Goal: Transaction & Acquisition: Subscribe to service/newsletter

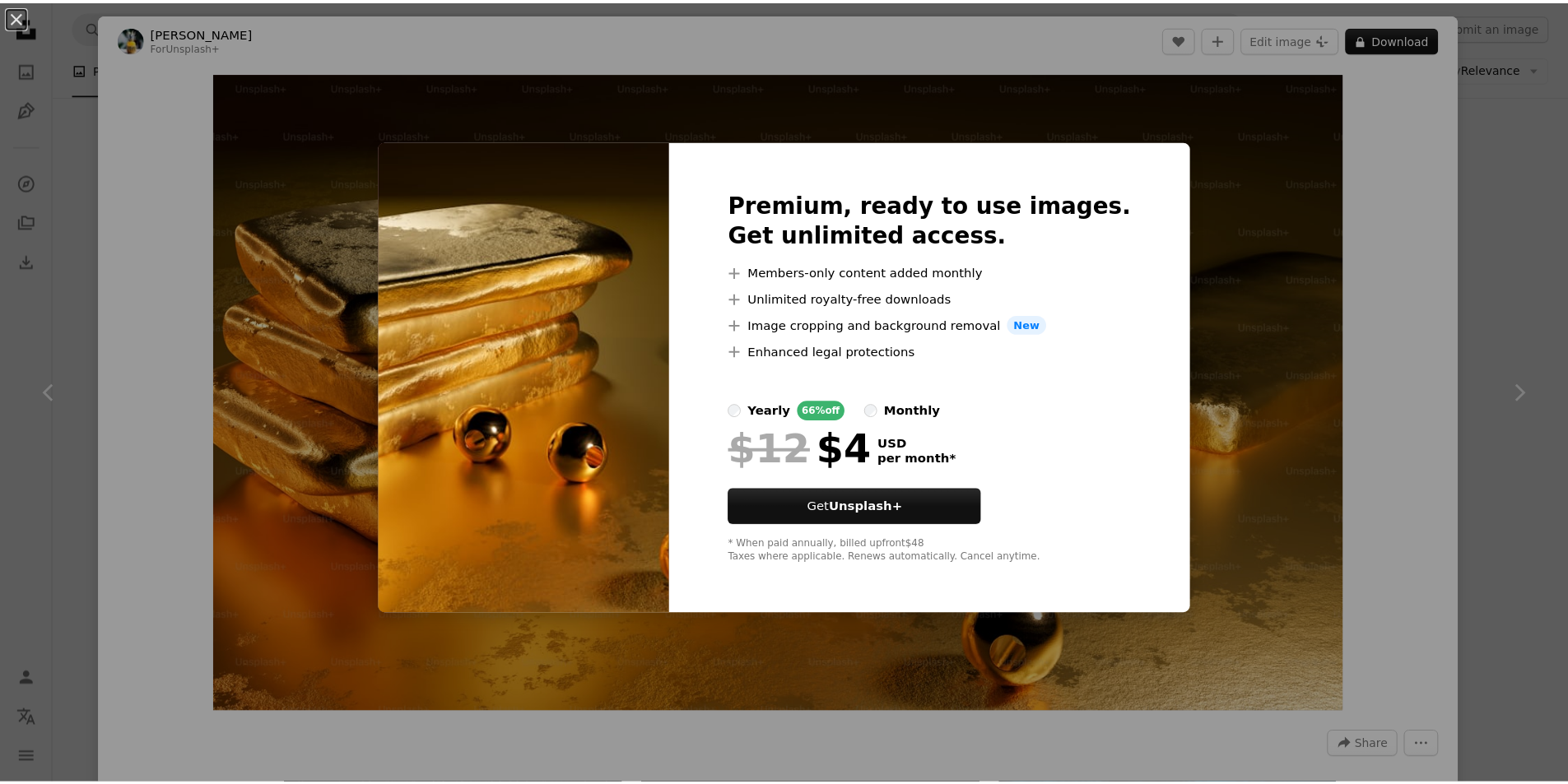
scroll to position [1316, 0]
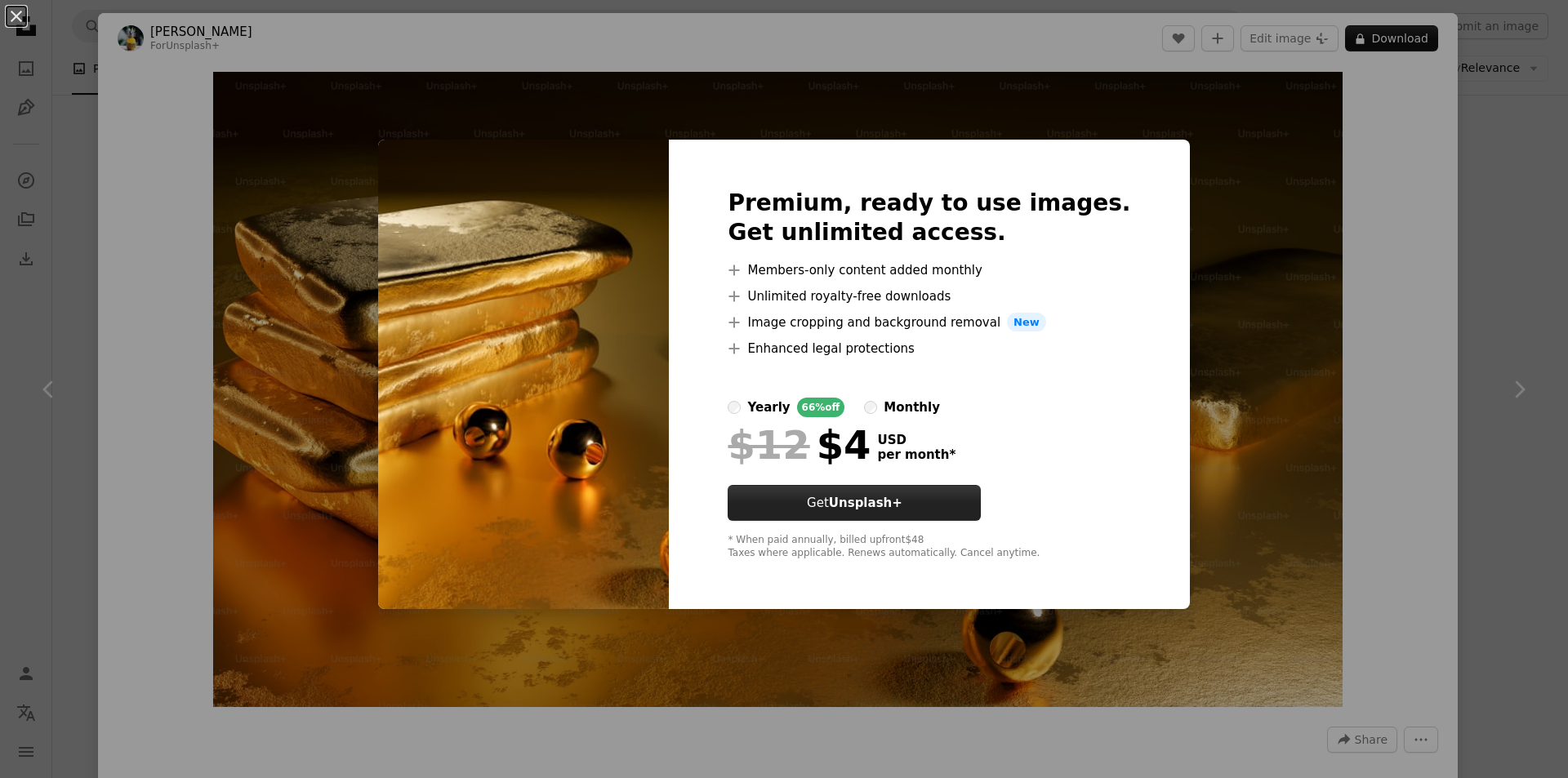
click at [951, 505] on button "Get Unsplash+" at bounding box center [854, 503] width 254 height 36
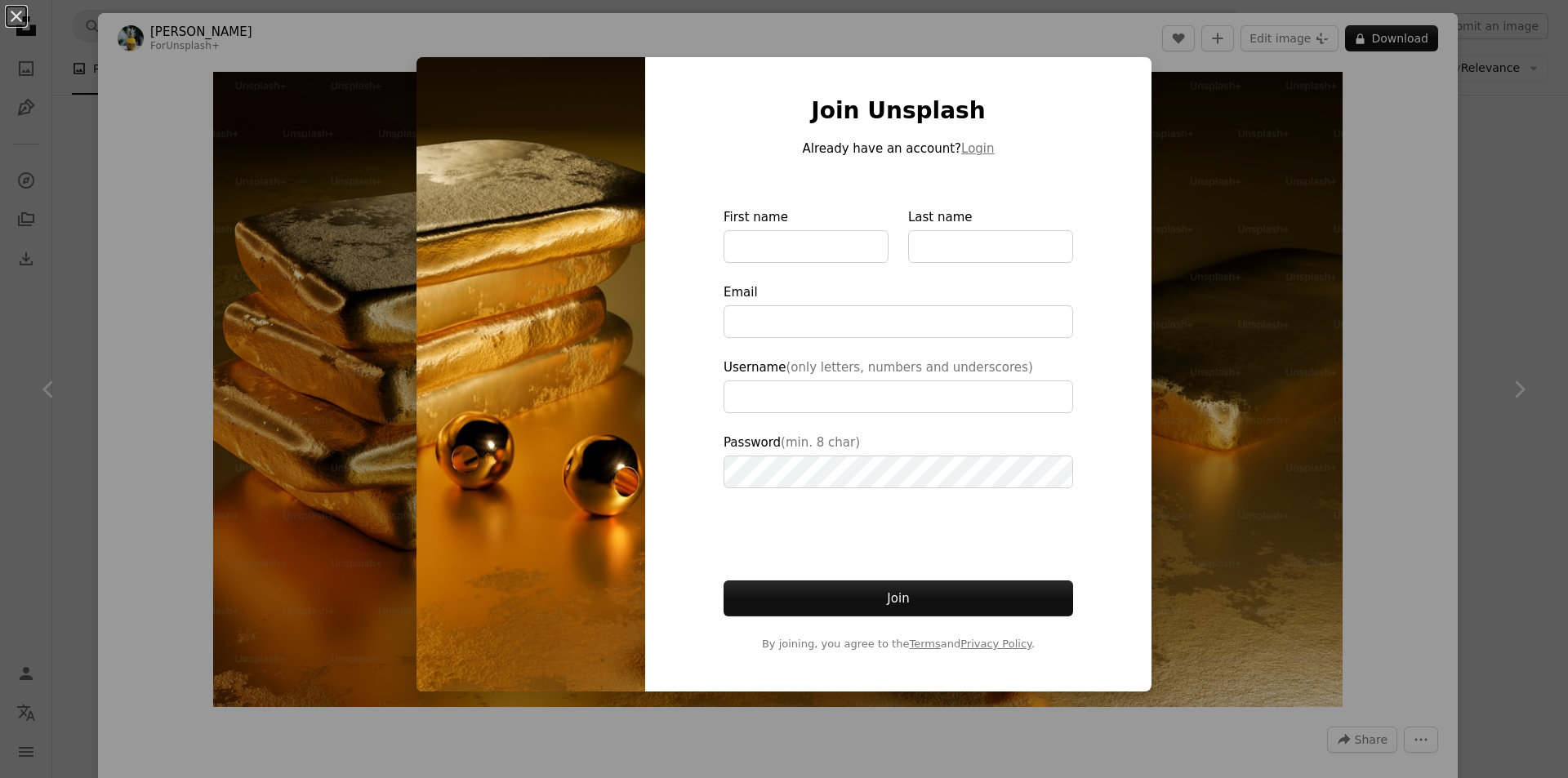
click at [1145, 120] on div "Join Unsplash Already have an account? Login First name Last name Email Usernam…" at bounding box center [898, 374] width 506 height 634
drag, startPoint x: 1190, startPoint y: 130, endPoint x: 1220, endPoint y: 136, distance: 30.6
click at [1196, 132] on div "An X shape Join Unsplash Already have an account? Login First name Last name Em…" at bounding box center [784, 389] width 1568 height 778
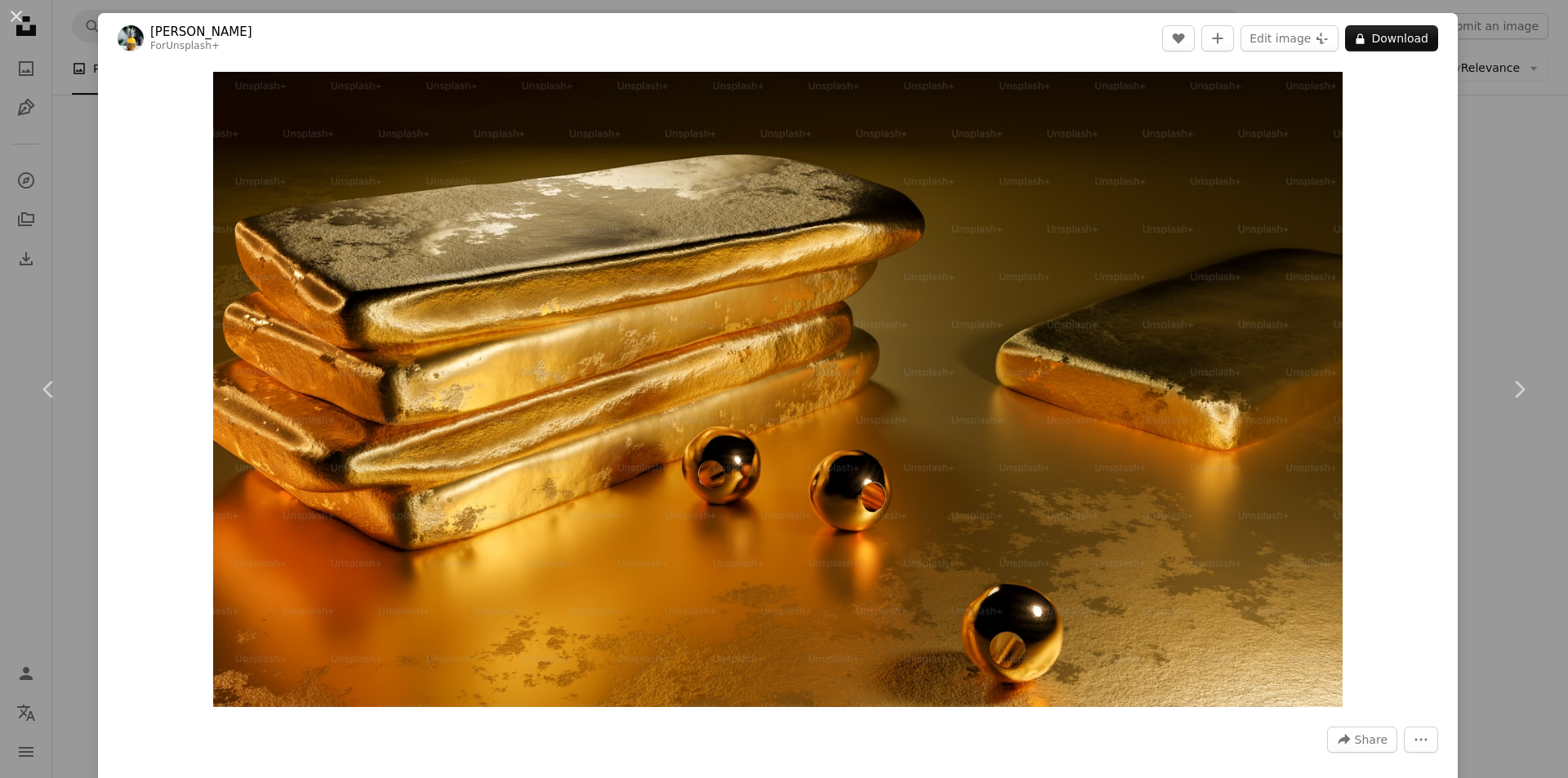
click at [1487, 98] on div "An X shape Chevron left Chevron right [PERSON_NAME] For Unsplash+ A heart A plu…" at bounding box center [784, 389] width 1568 height 778
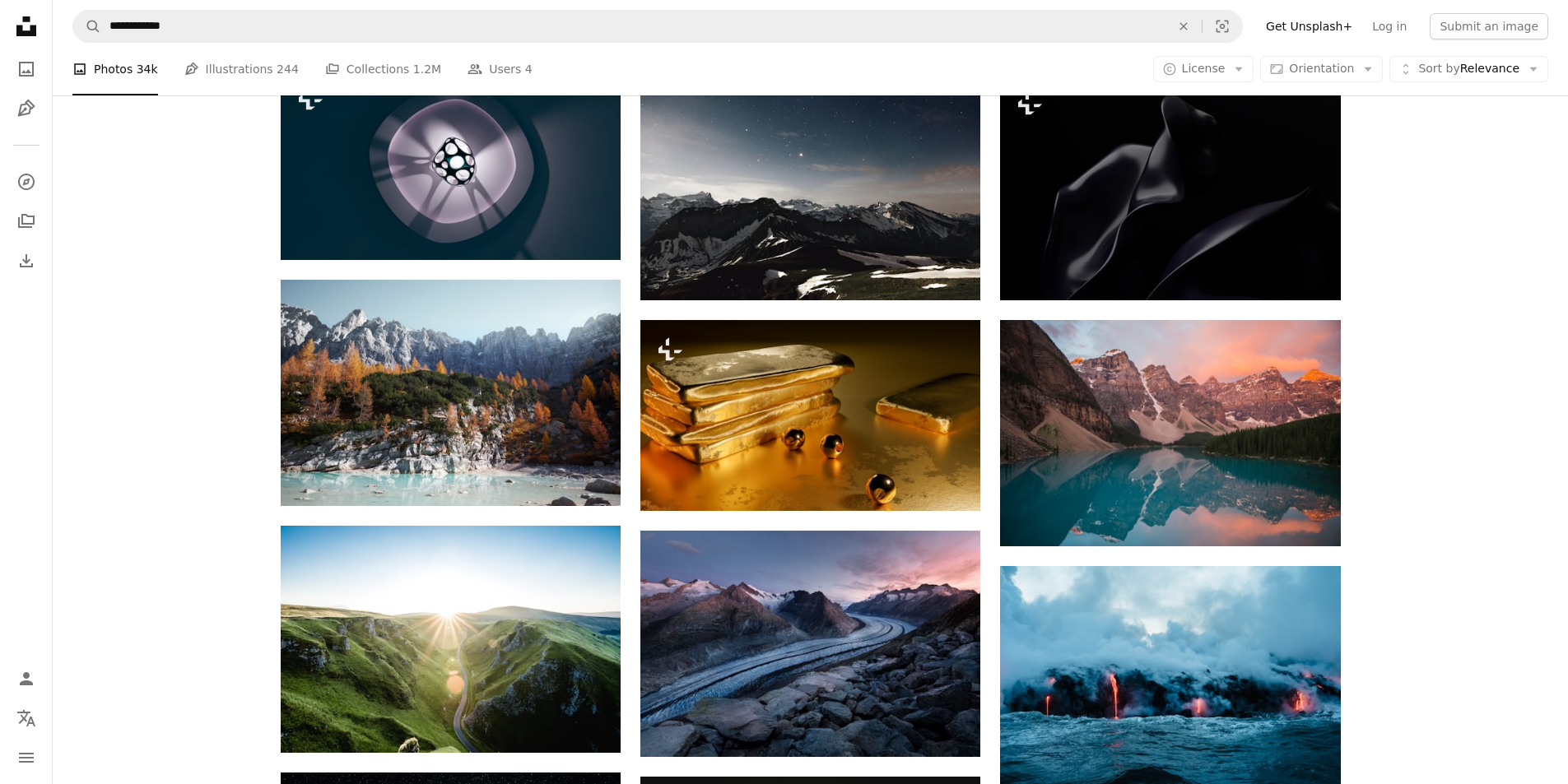
drag, startPoint x: 1505, startPoint y: 147, endPoint x: 1508, endPoint y: 159, distance: 12.4
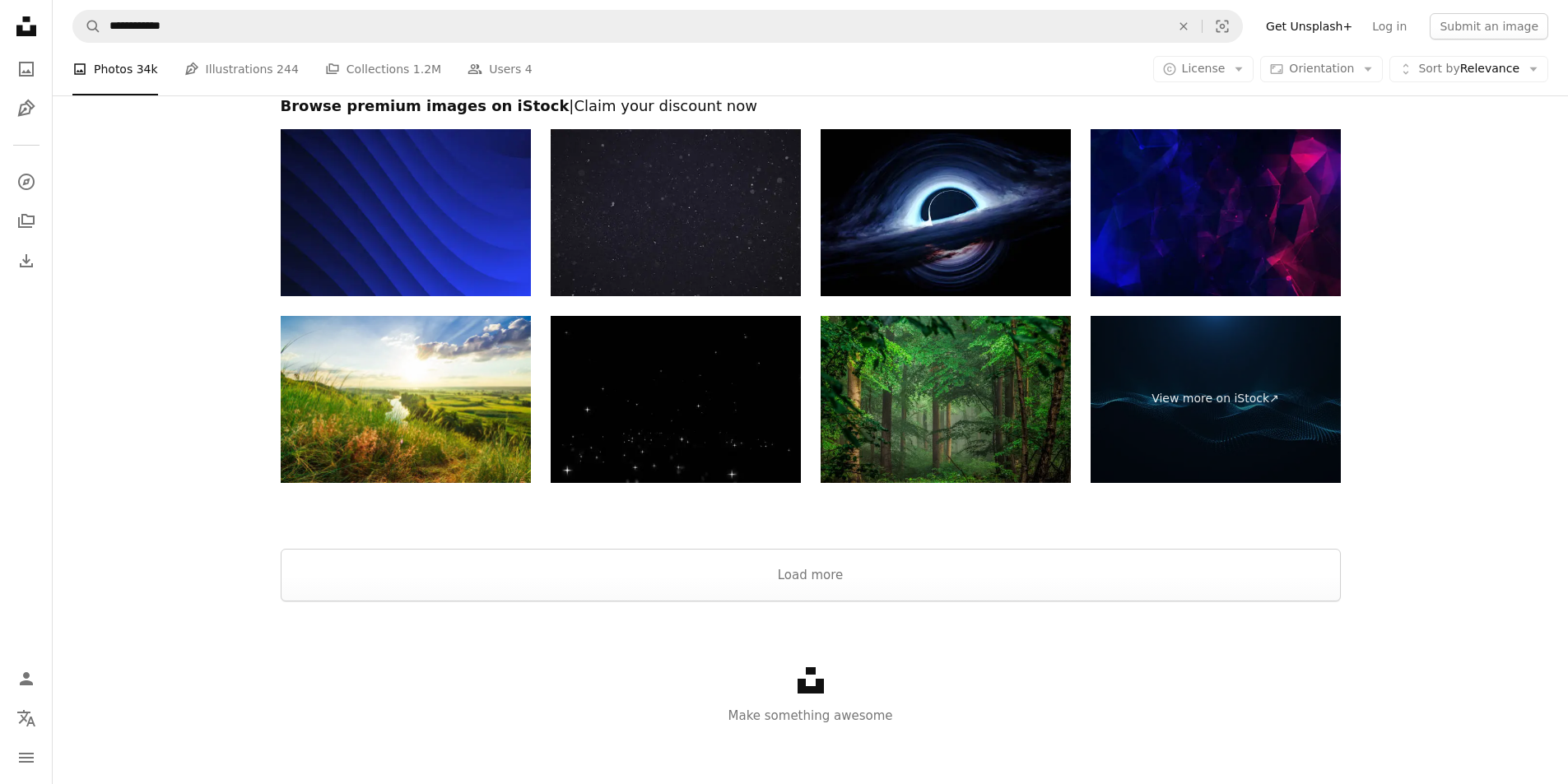
scroll to position [4201, 0]
